Goal: Transaction & Acquisition: Obtain resource

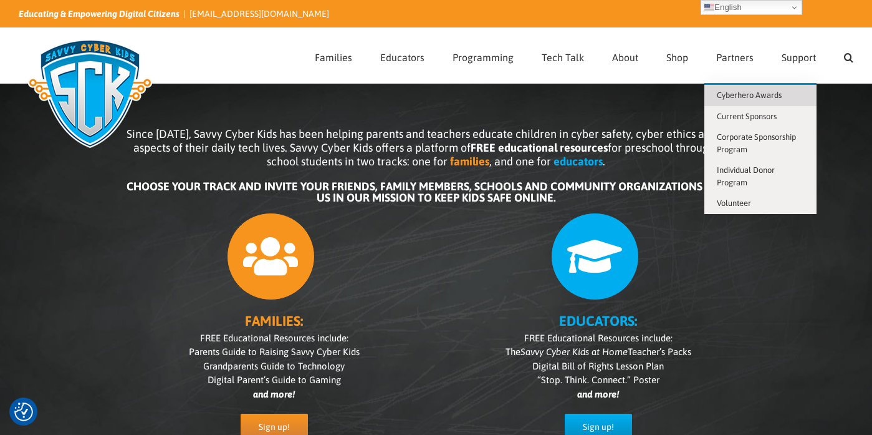
click at [762, 94] on span "Cyberhero Awards" at bounding box center [749, 94] width 65 height 9
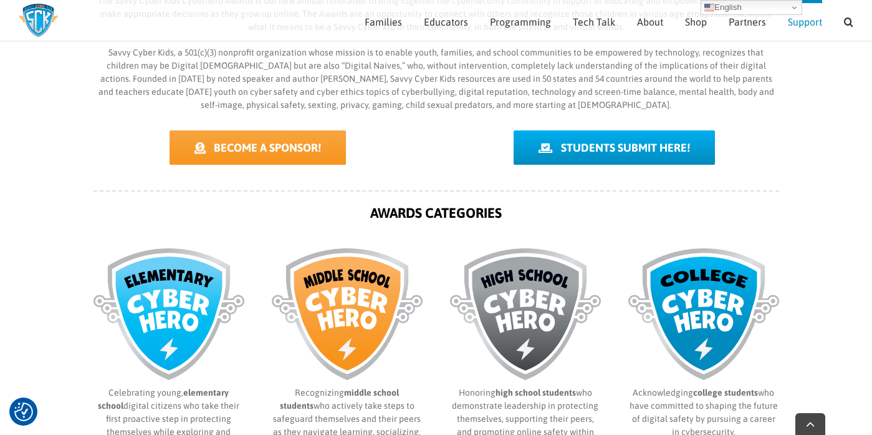
scroll to position [397, 0]
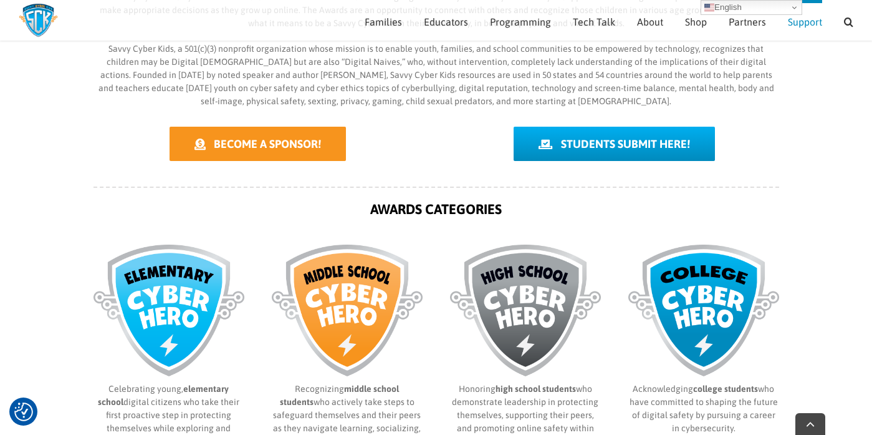
click at [268, 130] on link "BECOME A SPONSOR!" at bounding box center [258, 144] width 176 height 34
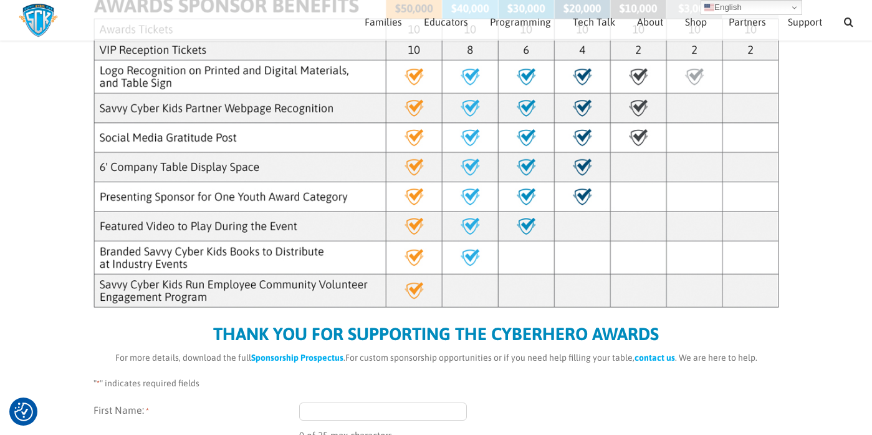
scroll to position [375, 0]
